Goal: Navigation & Orientation: Go to known website

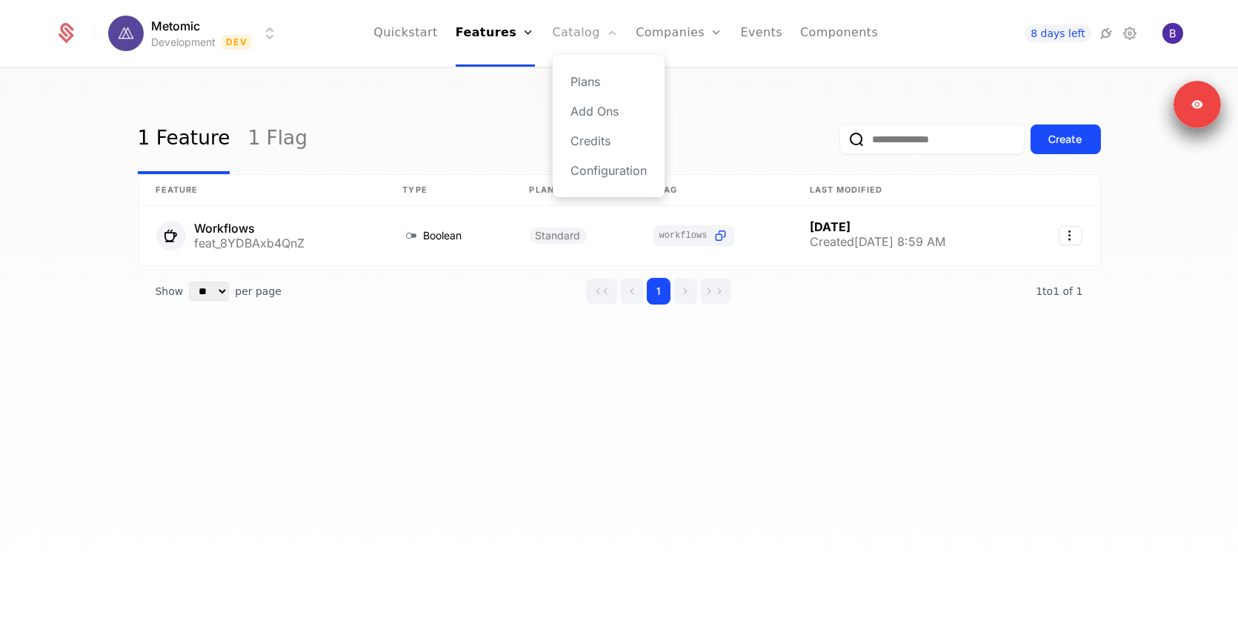
click at [569, 35] on link "Catalog" at bounding box center [586, 33] width 66 height 67
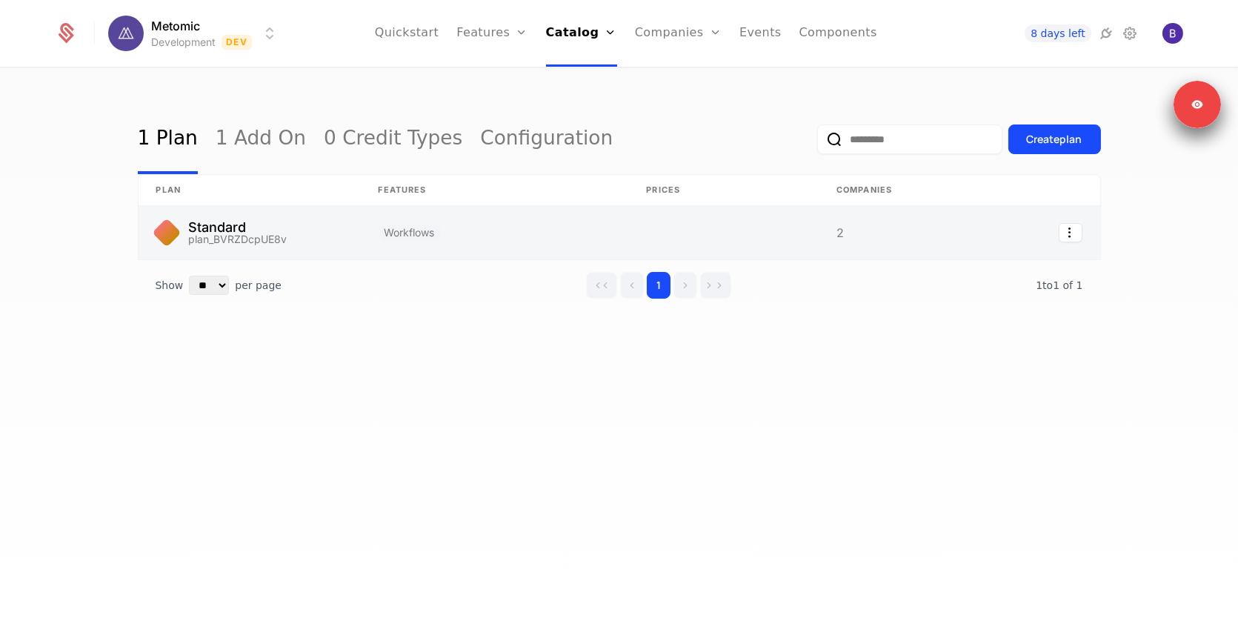
click at [570, 230] on link at bounding box center [495, 232] width 268 height 53
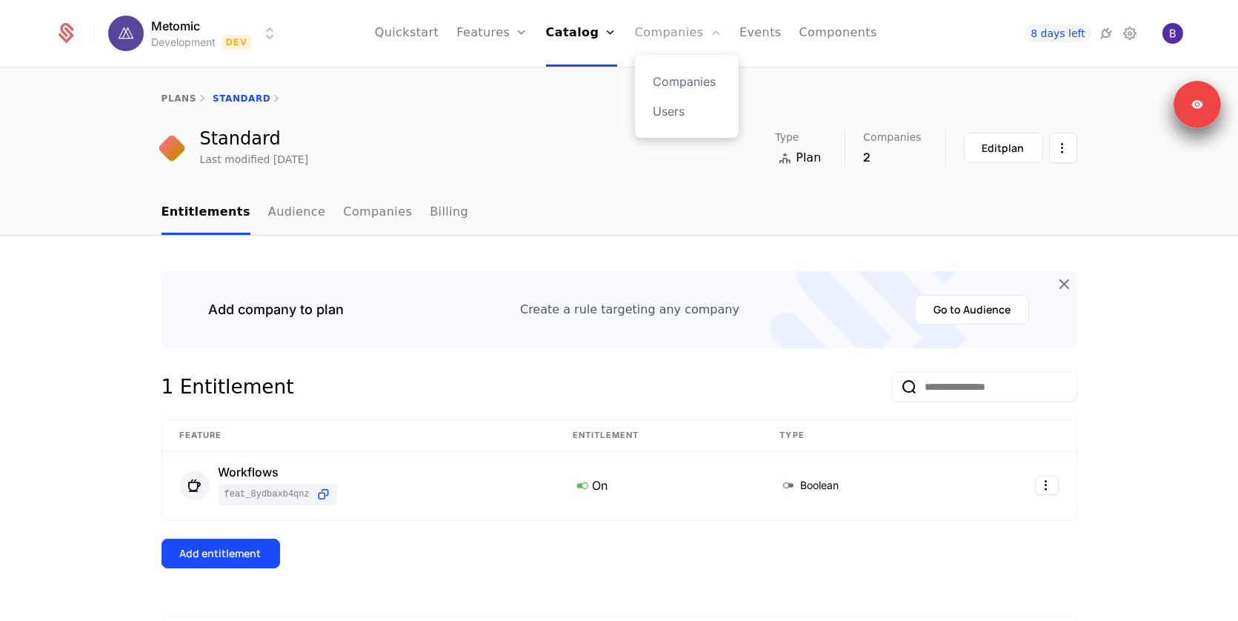
click at [658, 26] on link "Companies" at bounding box center [678, 33] width 87 height 67
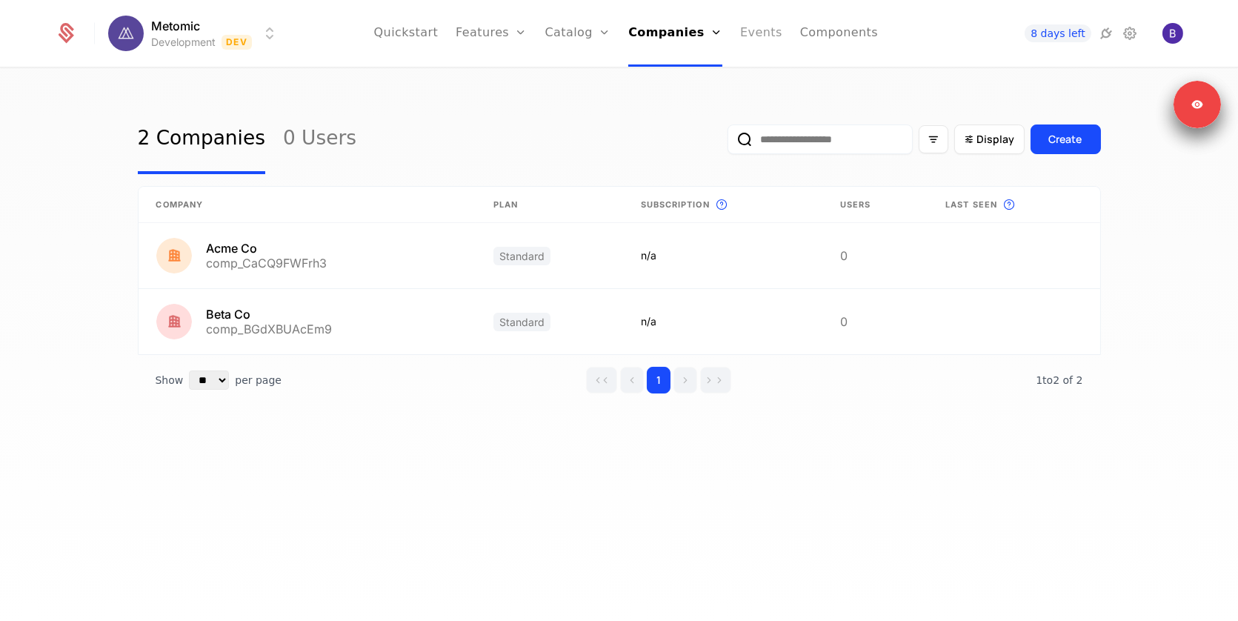
click at [750, 36] on link "Events" at bounding box center [761, 33] width 42 height 67
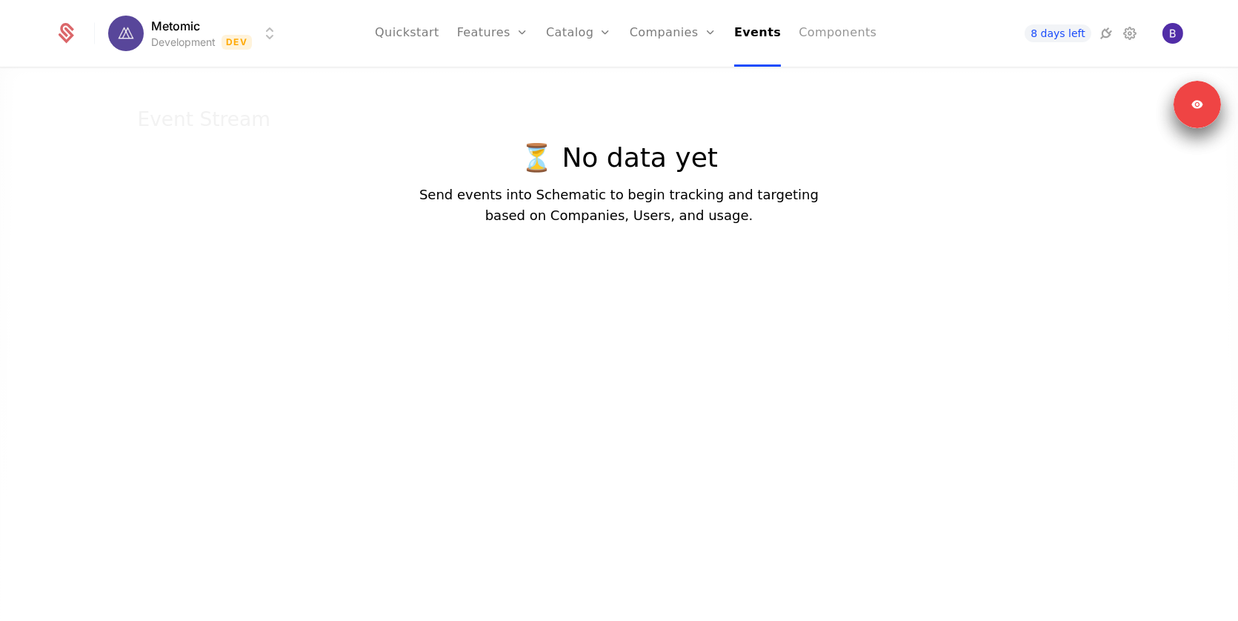
click at [819, 36] on link "Components" at bounding box center [838, 33] width 78 height 67
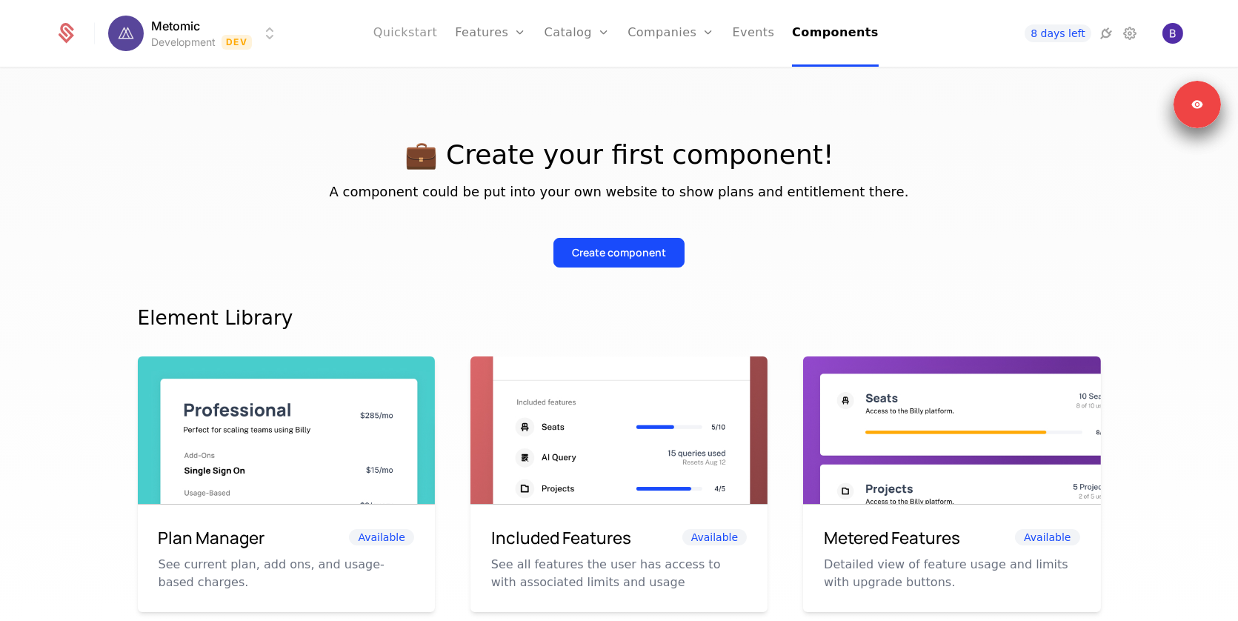
click at [421, 33] on link "Quickstart" at bounding box center [405, 33] width 64 height 67
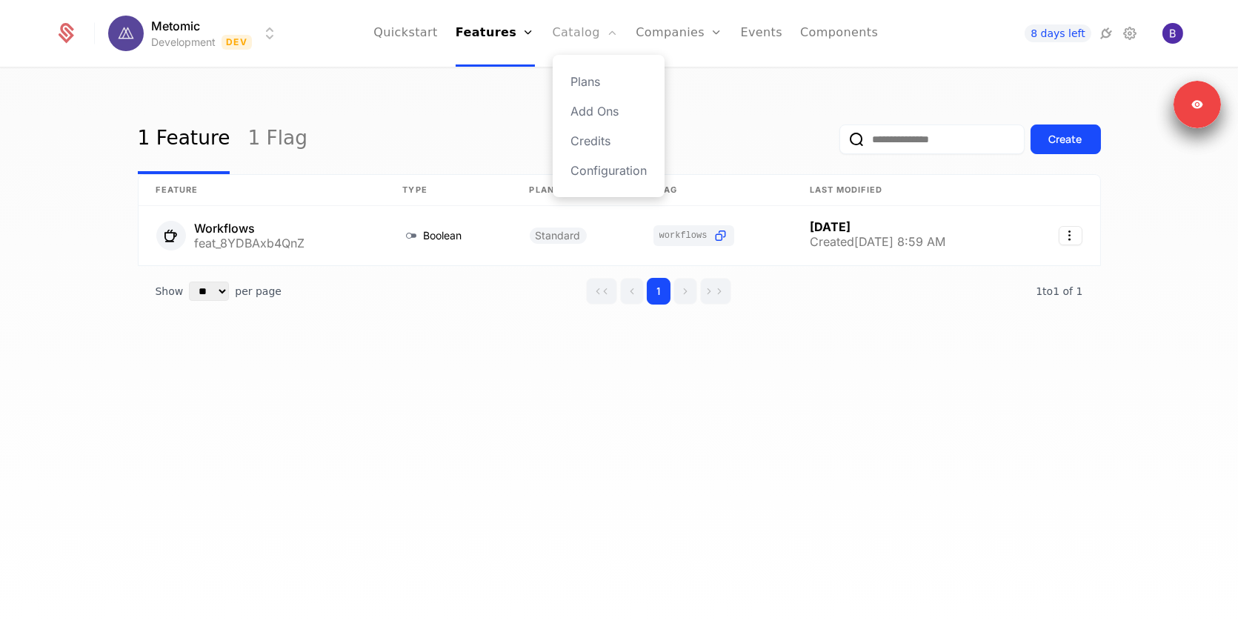
click at [562, 32] on link "Catalog" at bounding box center [586, 33] width 66 height 67
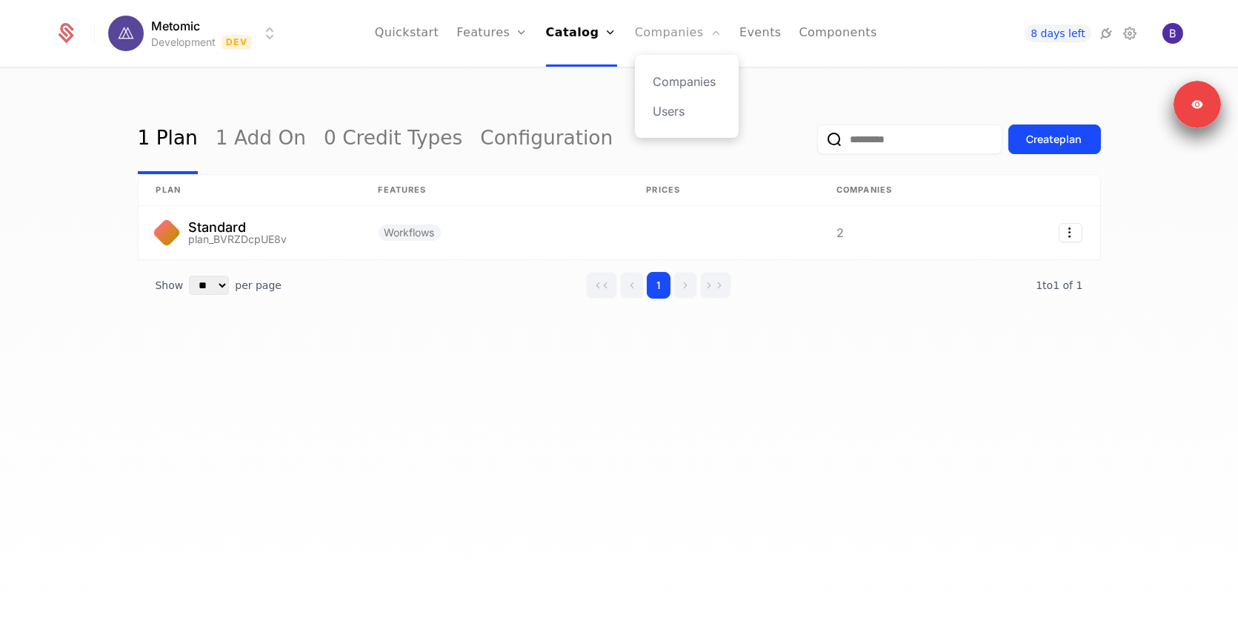
click at [650, 43] on link "Companies" at bounding box center [678, 33] width 87 height 67
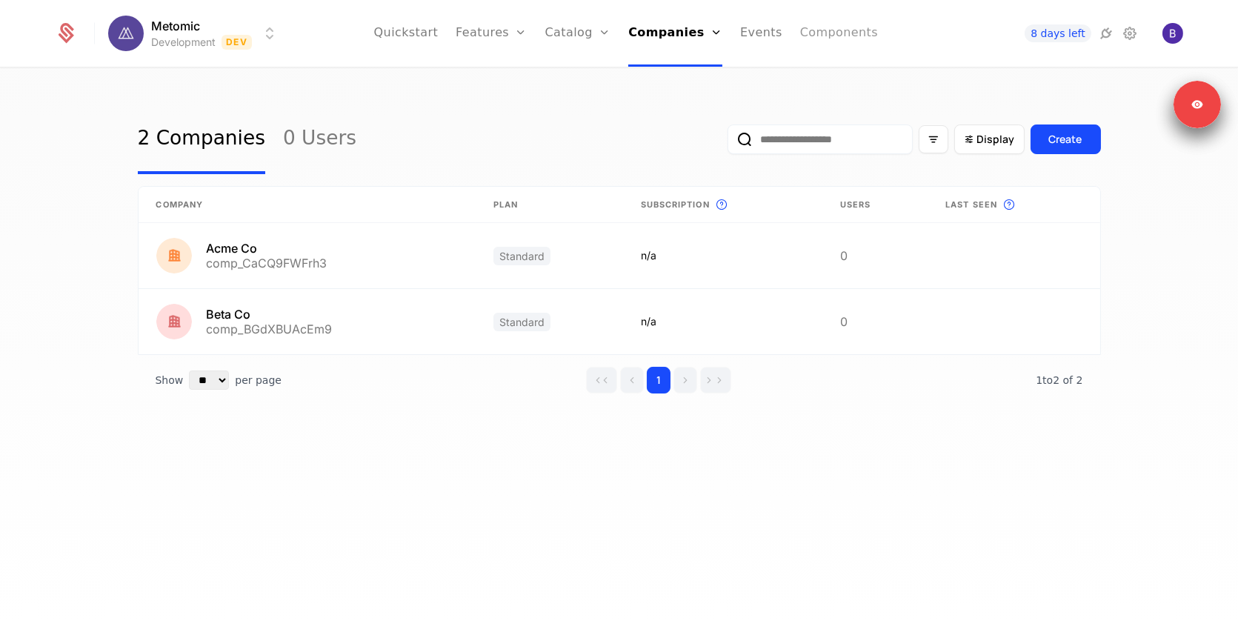
click at [802, 39] on link "Components" at bounding box center [839, 33] width 78 height 67
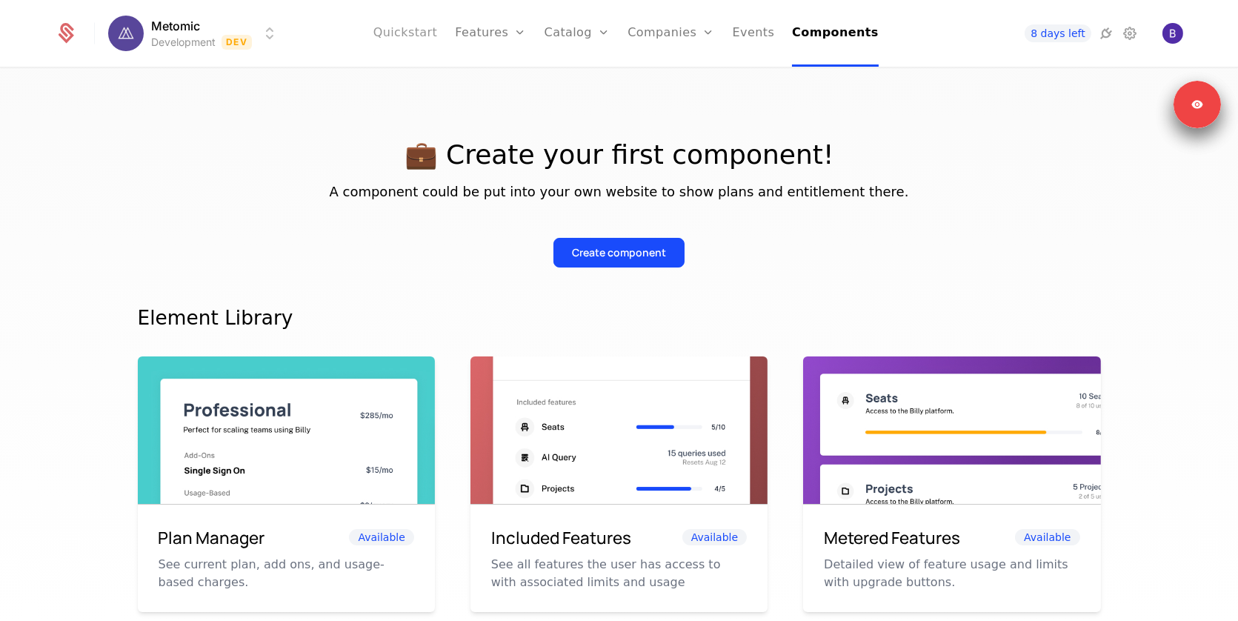
click at [427, 42] on link "Quickstart" at bounding box center [405, 33] width 64 height 67
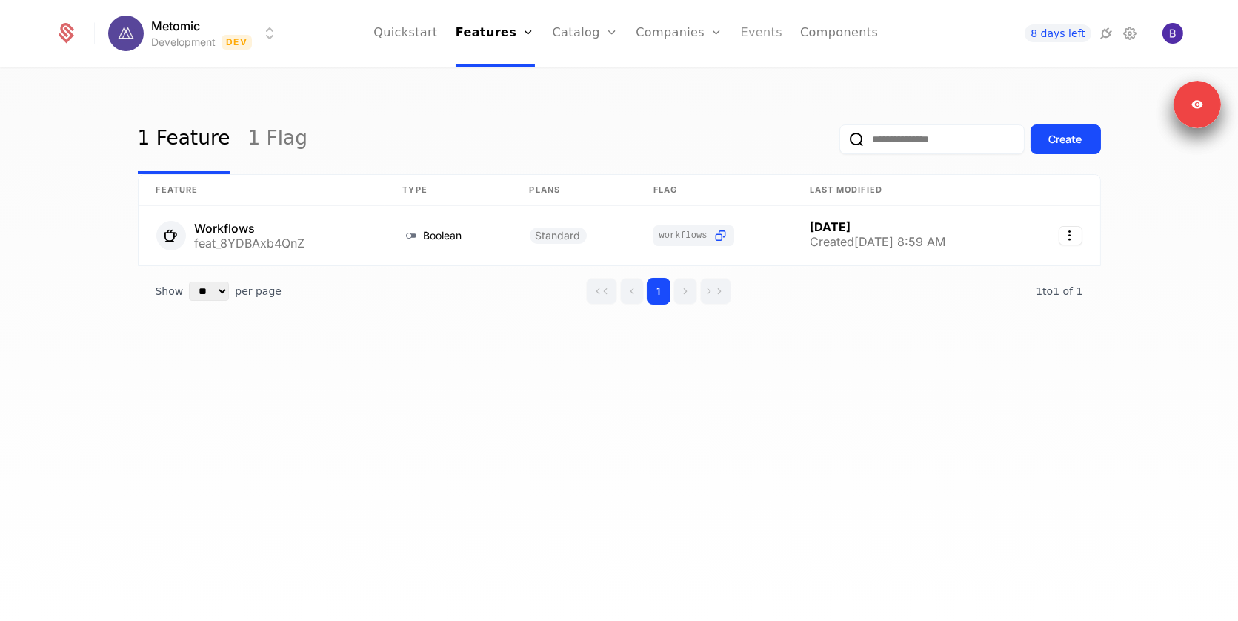
click at [741, 34] on link "Events" at bounding box center [762, 33] width 42 height 67
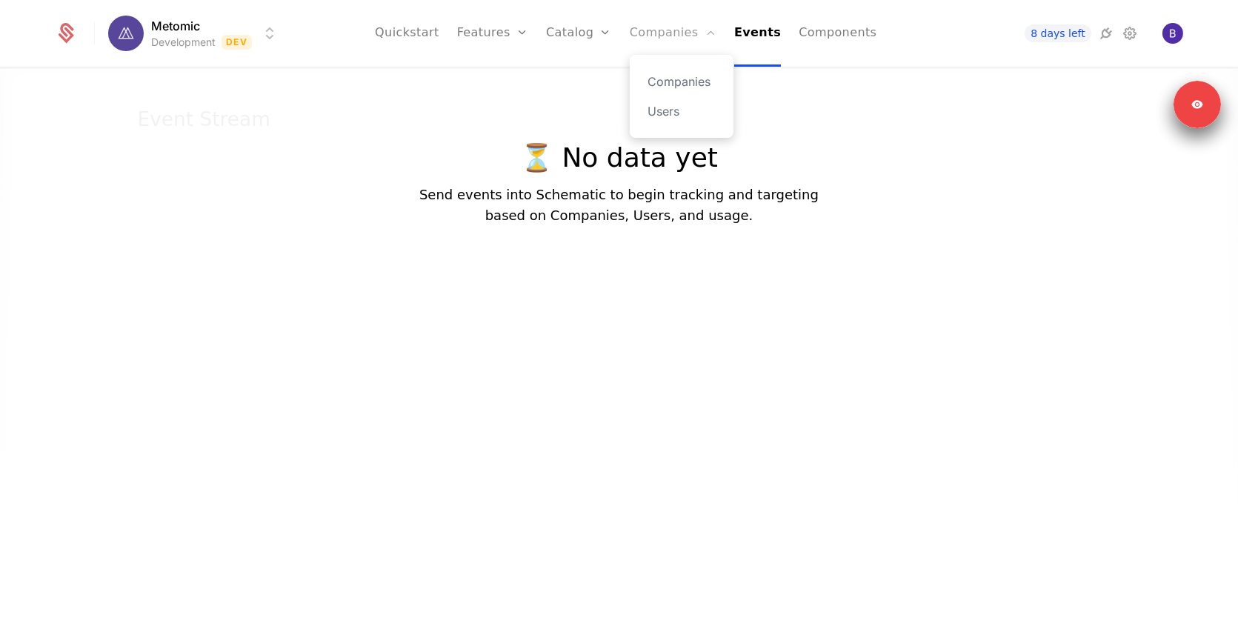
click at [648, 37] on link "Companies" at bounding box center [673, 33] width 87 height 67
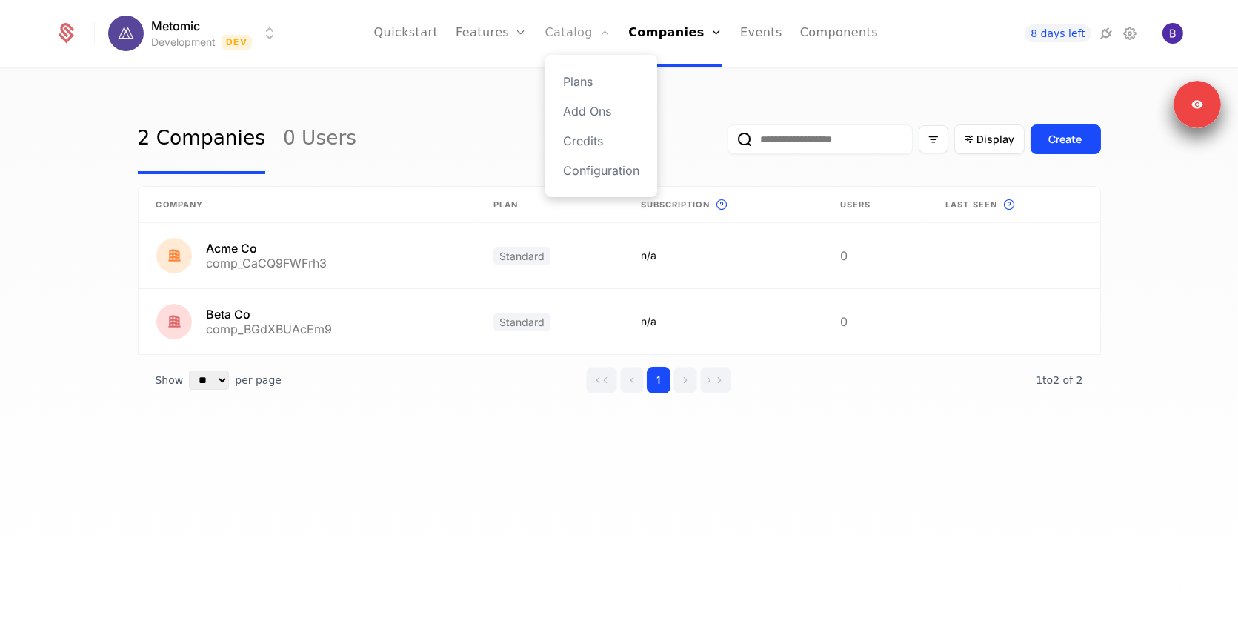
click at [584, 39] on link "Catalog" at bounding box center [578, 33] width 66 height 67
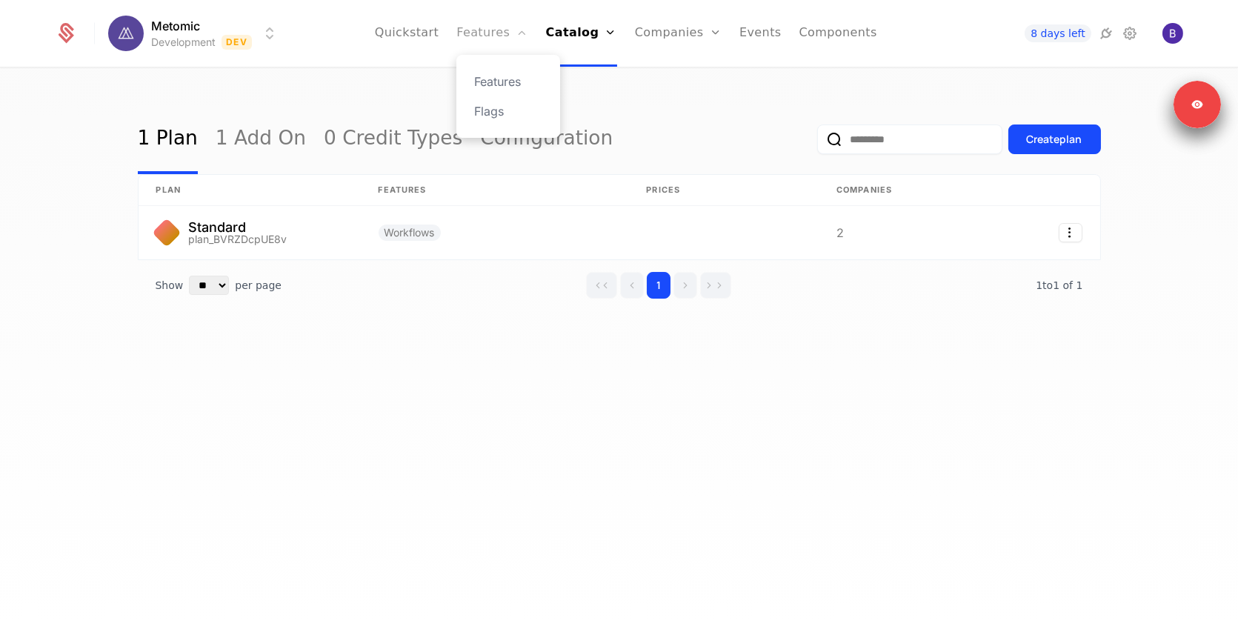
click at [481, 27] on link "Features" at bounding box center [491, 33] width 71 height 67
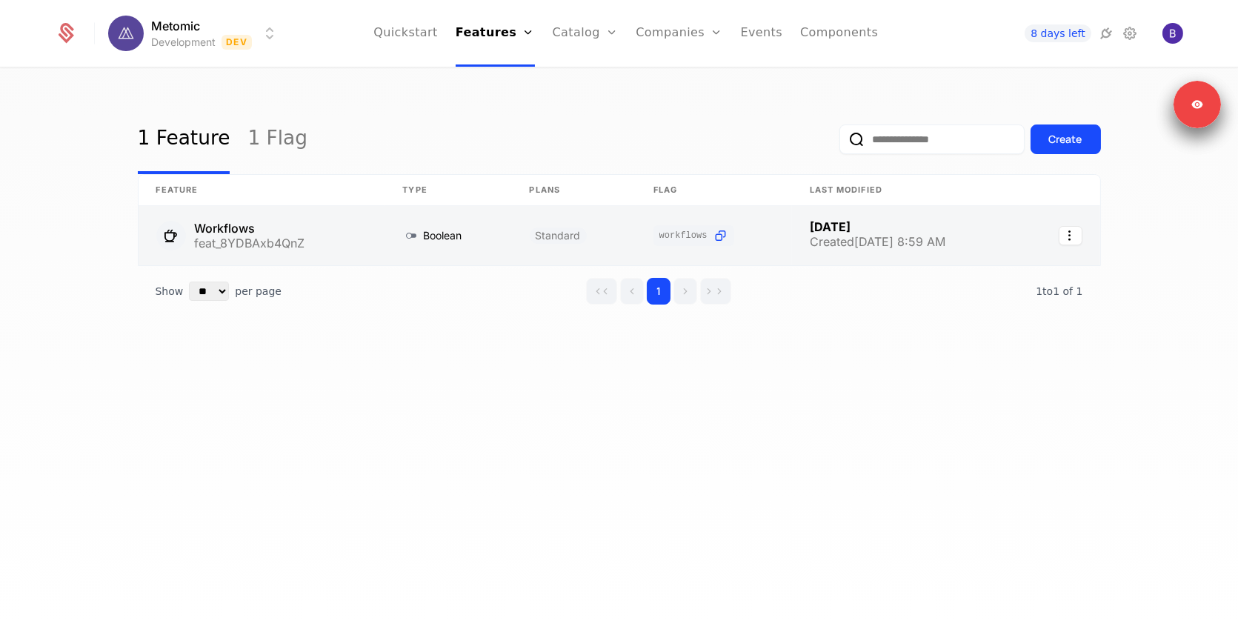
click at [482, 220] on link at bounding box center [447, 235] width 127 height 59
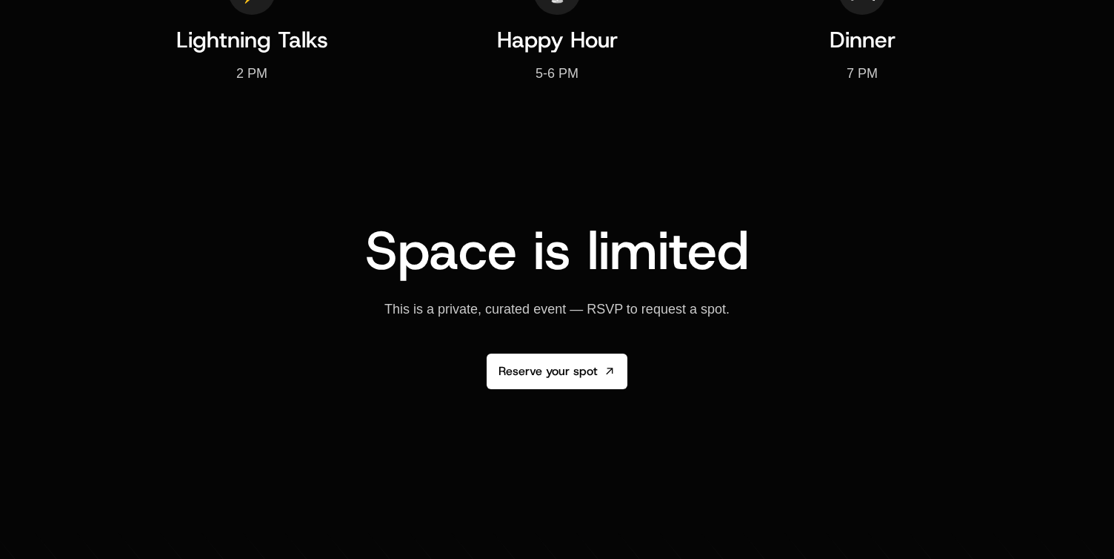
scroll to position [2425, 0]
